Goal: Task Accomplishment & Management: Manage account settings

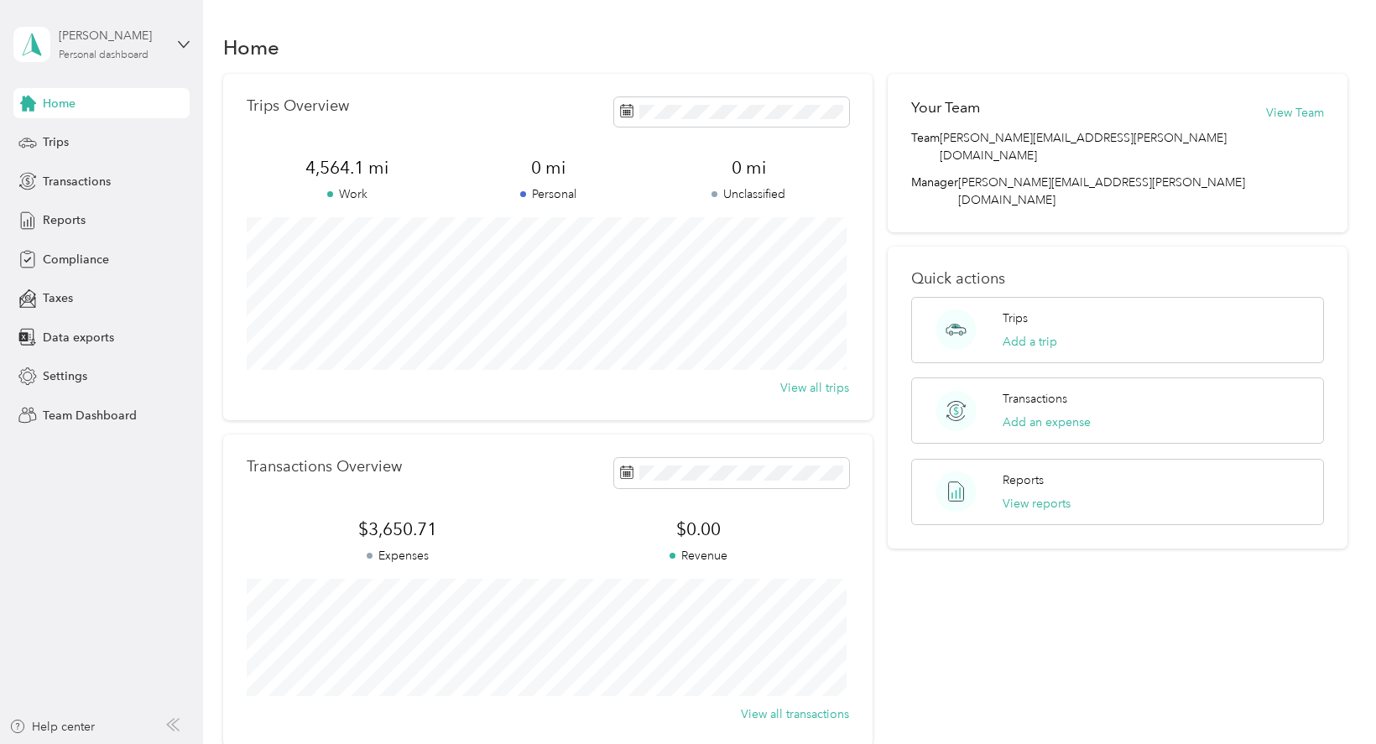
click at [100, 50] on div "Personal dashboard" at bounding box center [104, 55] width 90 height 10
click at [101, 135] on div "Team dashboard" at bounding box center [73, 133] width 90 height 18
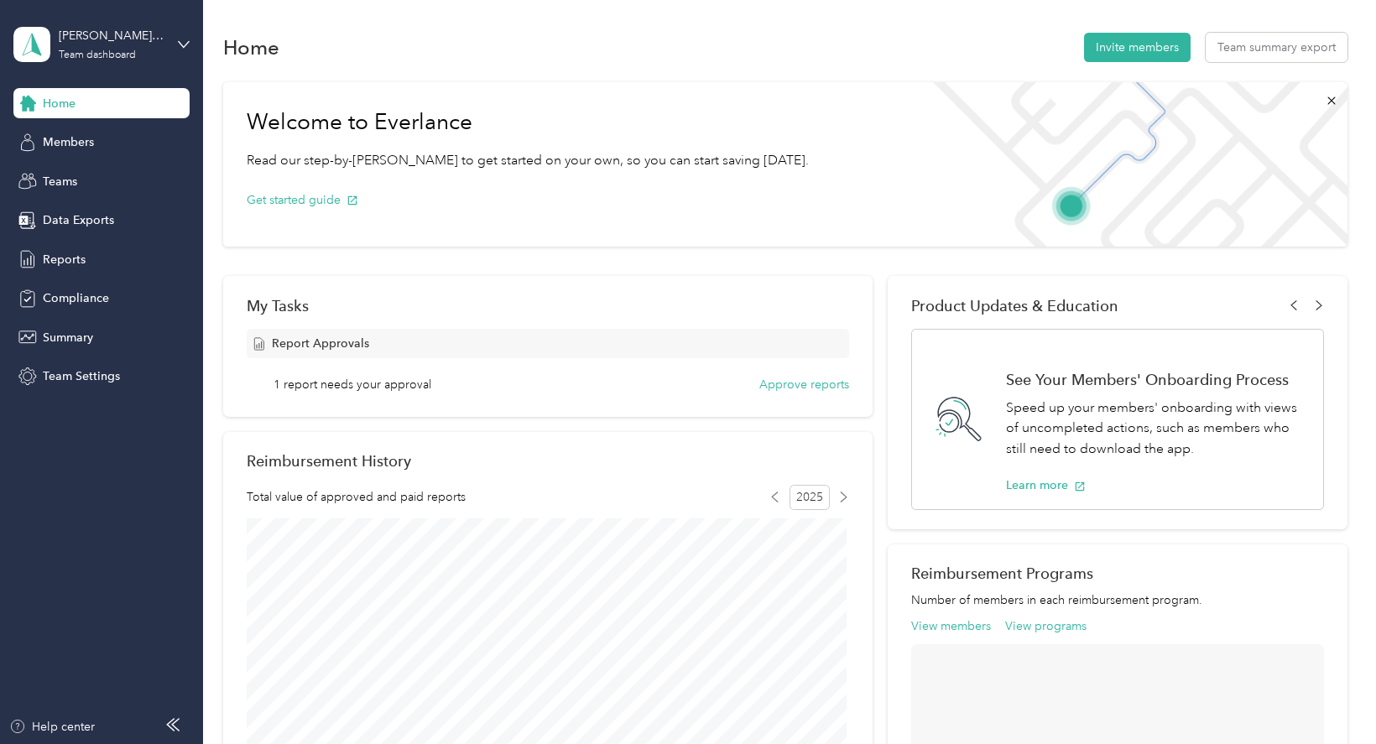
click at [452, 385] on div "1 report needs your approval Approve reports" at bounding box center [561, 385] width 576 height 18
click at [769, 386] on button "Approve reports" at bounding box center [804, 385] width 90 height 18
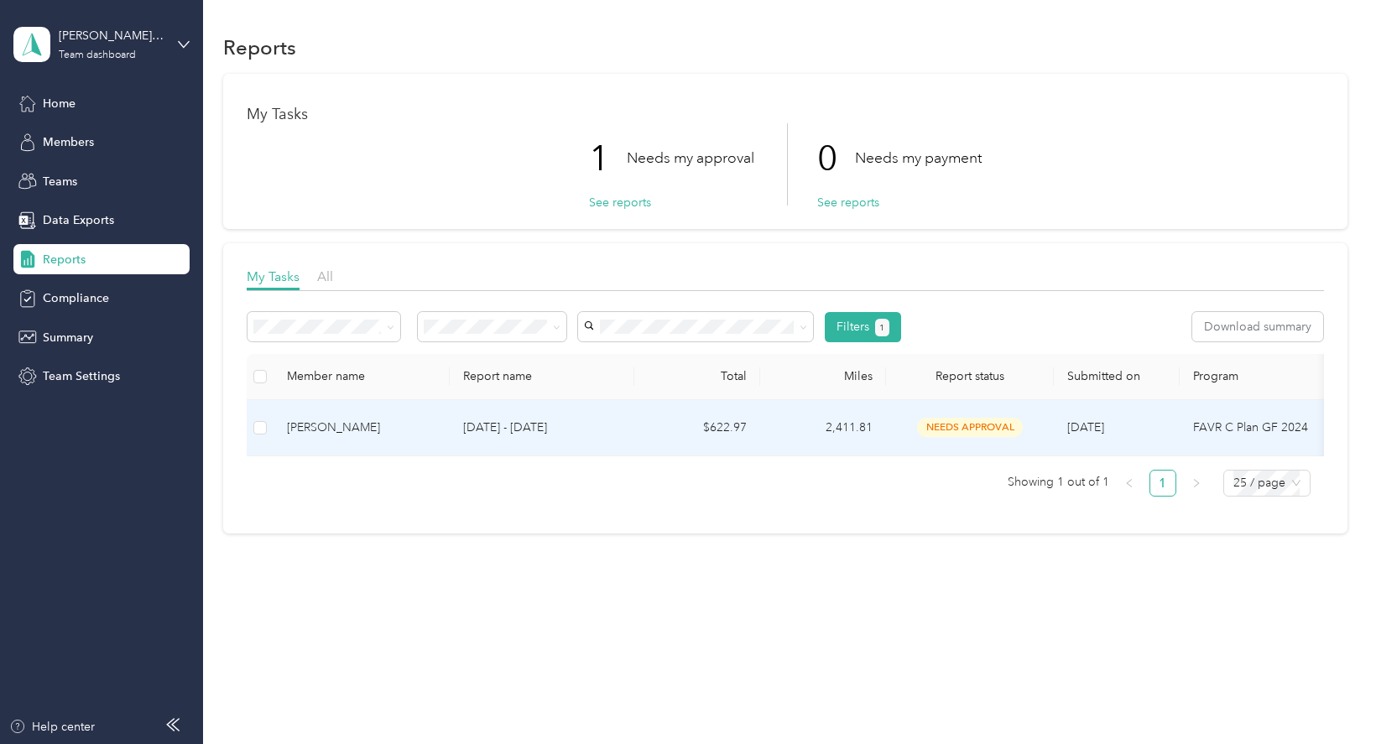
click at [411, 422] on div "[PERSON_NAME]" at bounding box center [361, 428] width 149 height 18
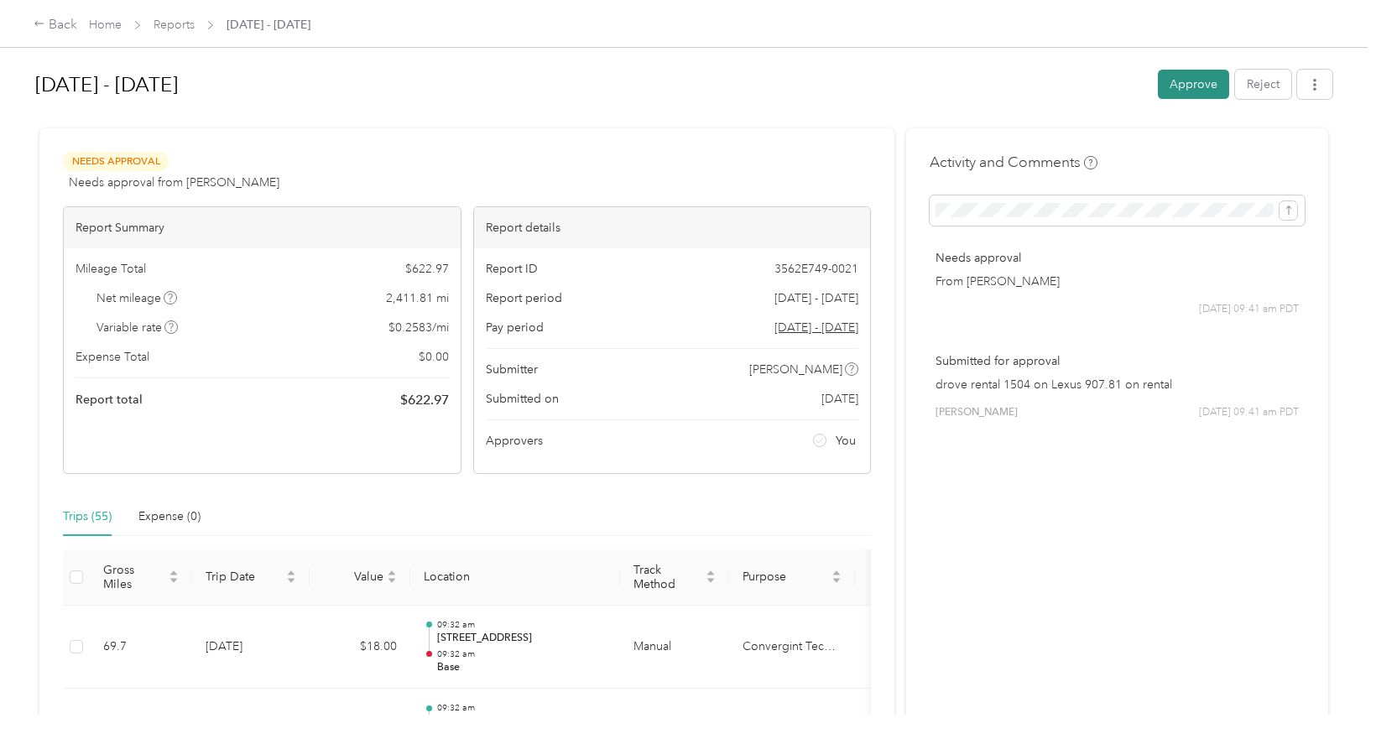
click at [1196, 89] on button "Approve" at bounding box center [1192, 84] width 71 height 29
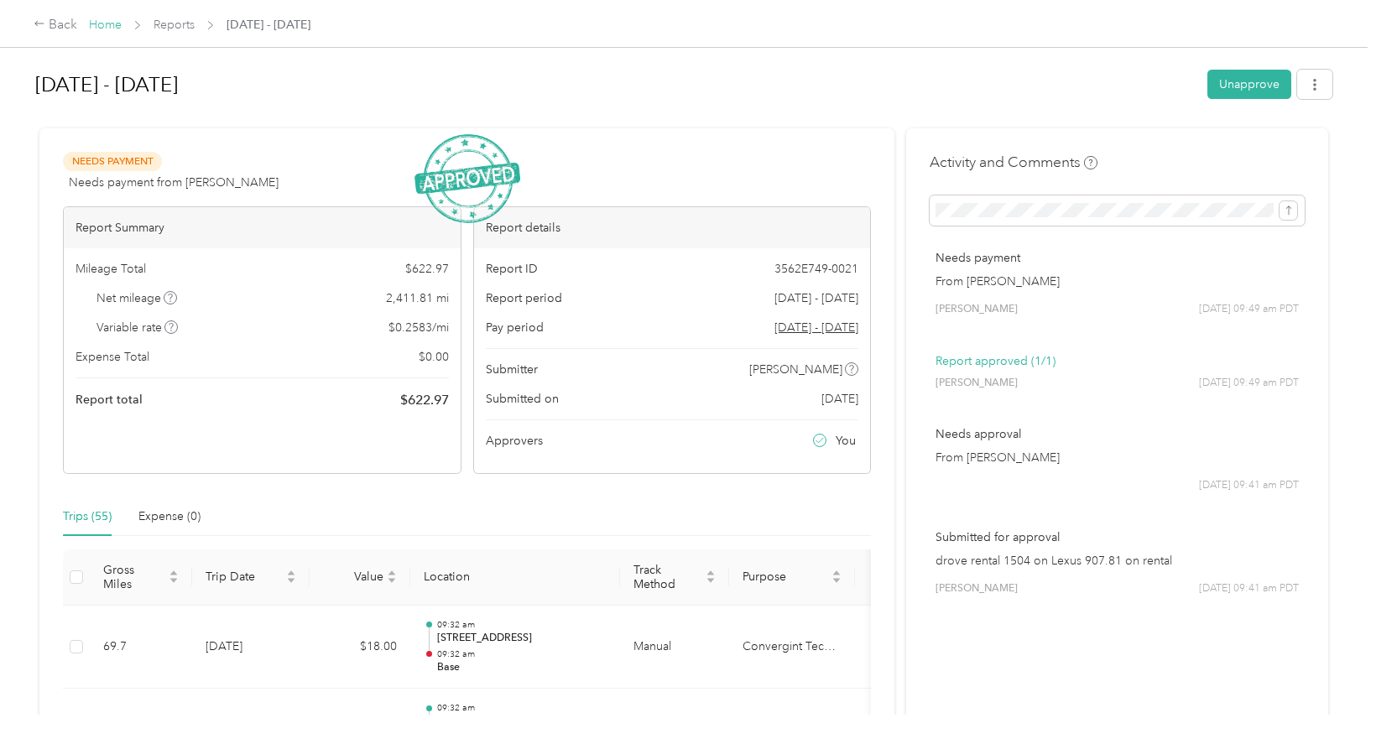
click at [105, 20] on link "Home" at bounding box center [105, 25] width 33 height 14
